Goal: Find specific page/section: Find specific page/section

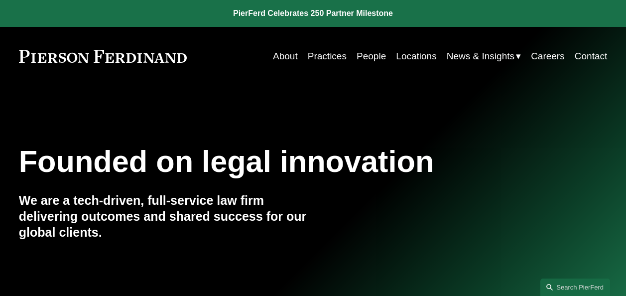
click at [376, 57] on link "People" at bounding box center [371, 56] width 29 height 19
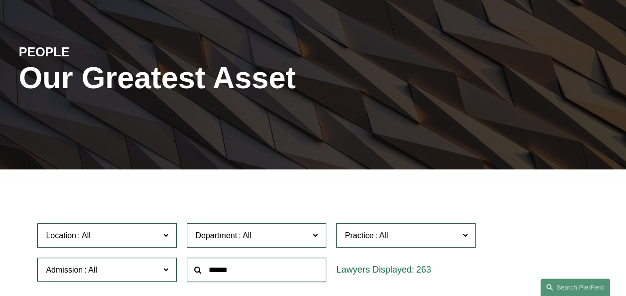
scroll to position [149, 0]
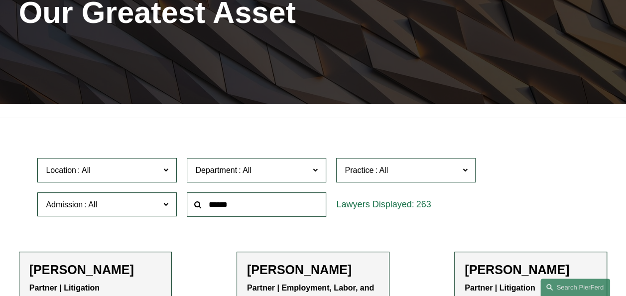
click at [257, 199] on input "text" at bounding box center [256, 204] width 139 height 24
type input "******"
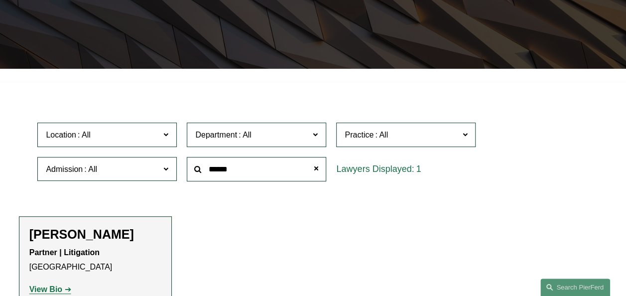
scroll to position [249, 0]
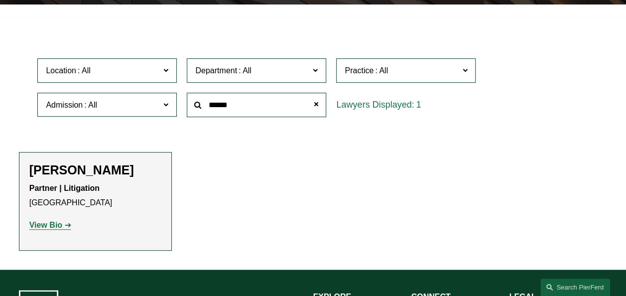
drag, startPoint x: 55, startPoint y: 224, endPoint x: 69, endPoint y: 226, distance: 14.1
click at [55, 224] on strong "View Bio" at bounding box center [45, 225] width 33 height 8
